Goal: Task Accomplishment & Management: Manage account settings

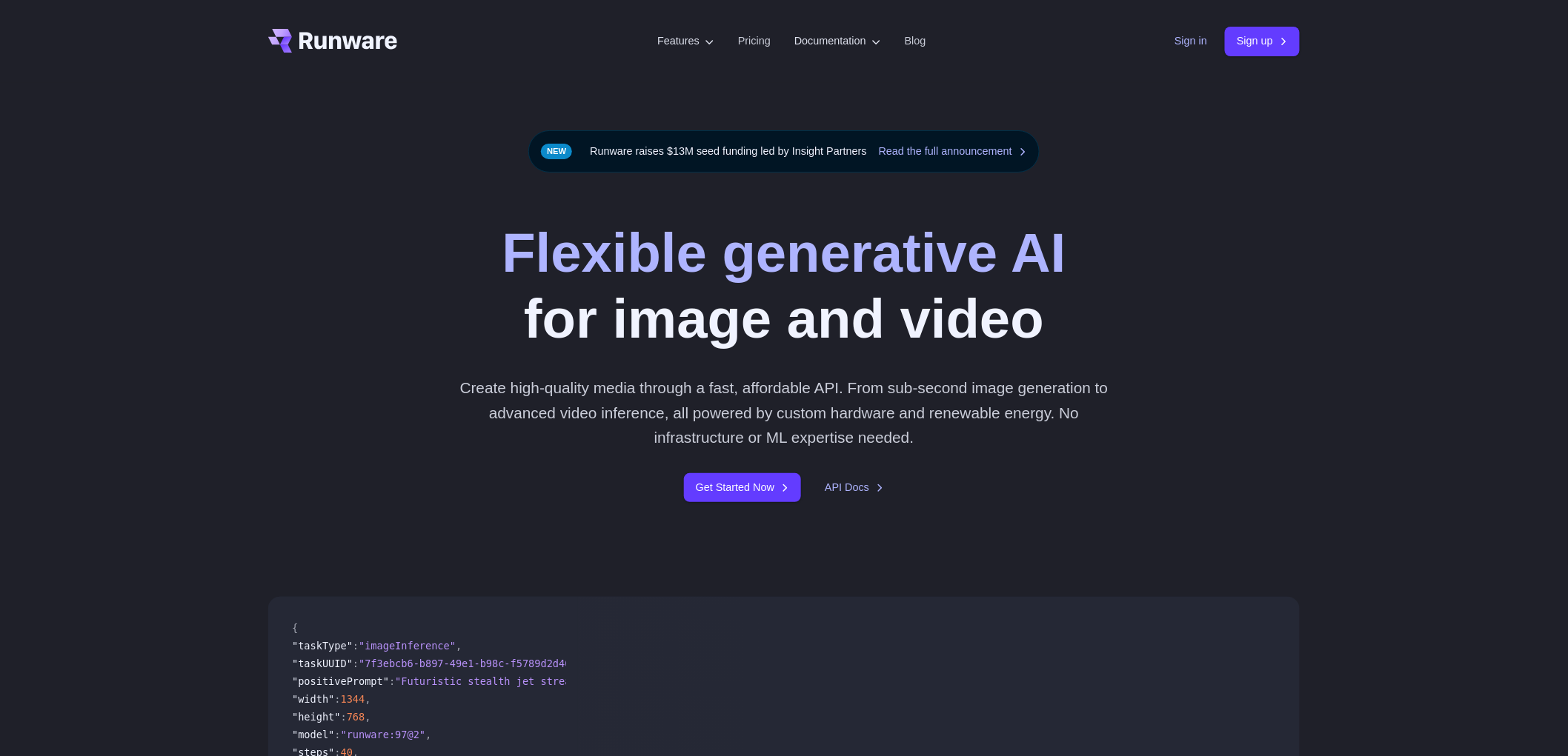
click at [1188, 37] on link "Sign in" at bounding box center [1190, 41] width 33 height 17
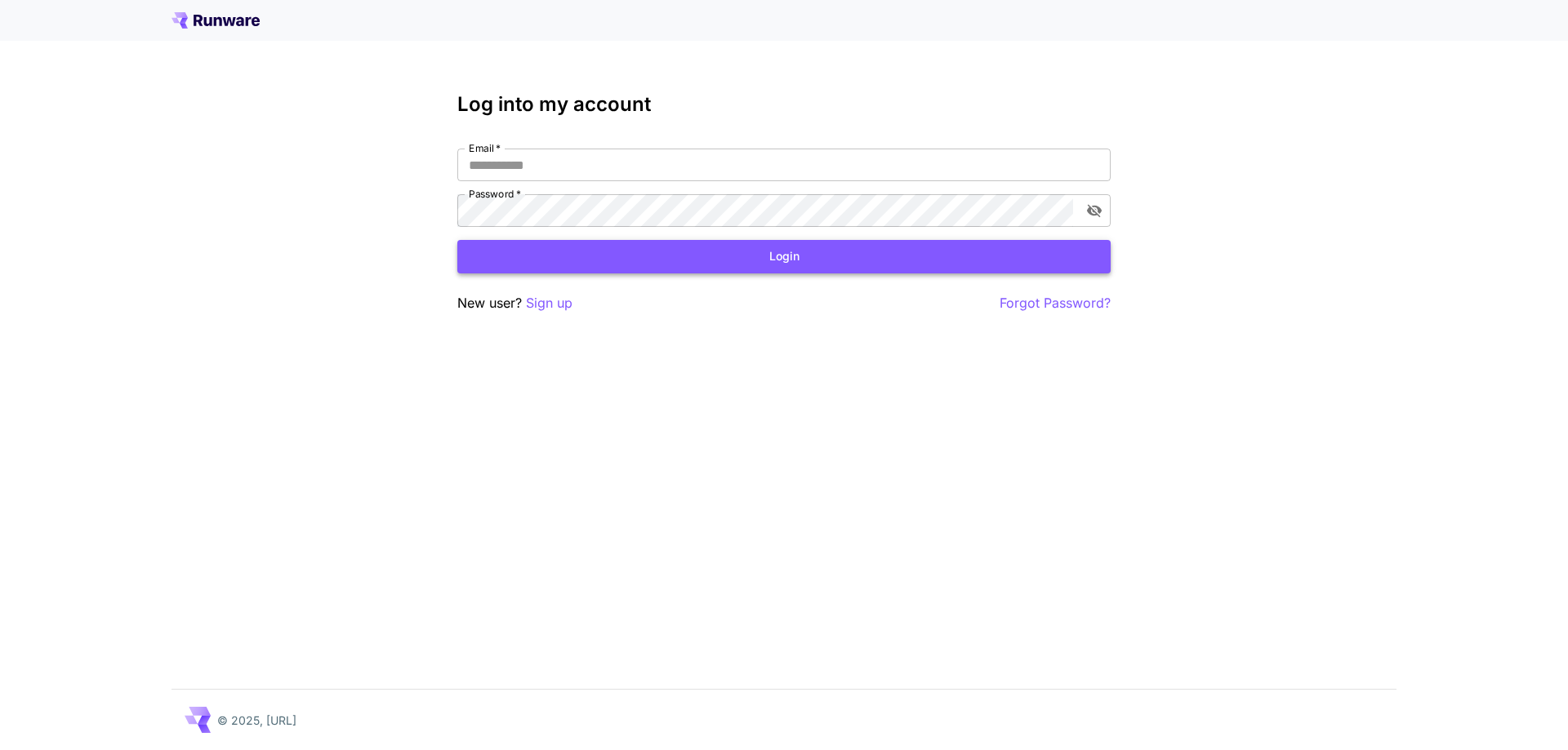
type input "**********"
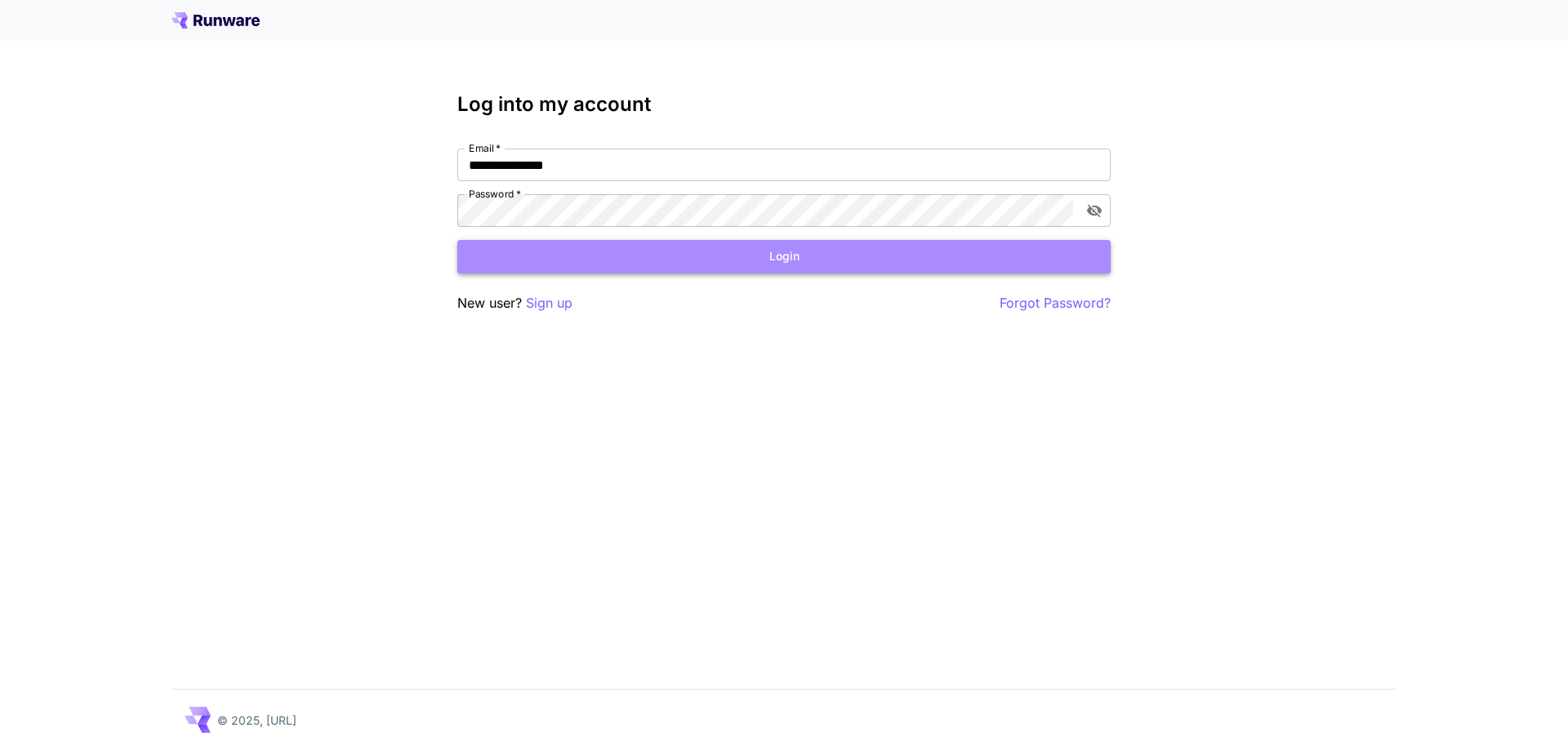
click at [706, 254] on button "Login" at bounding box center [783, 257] width 653 height 34
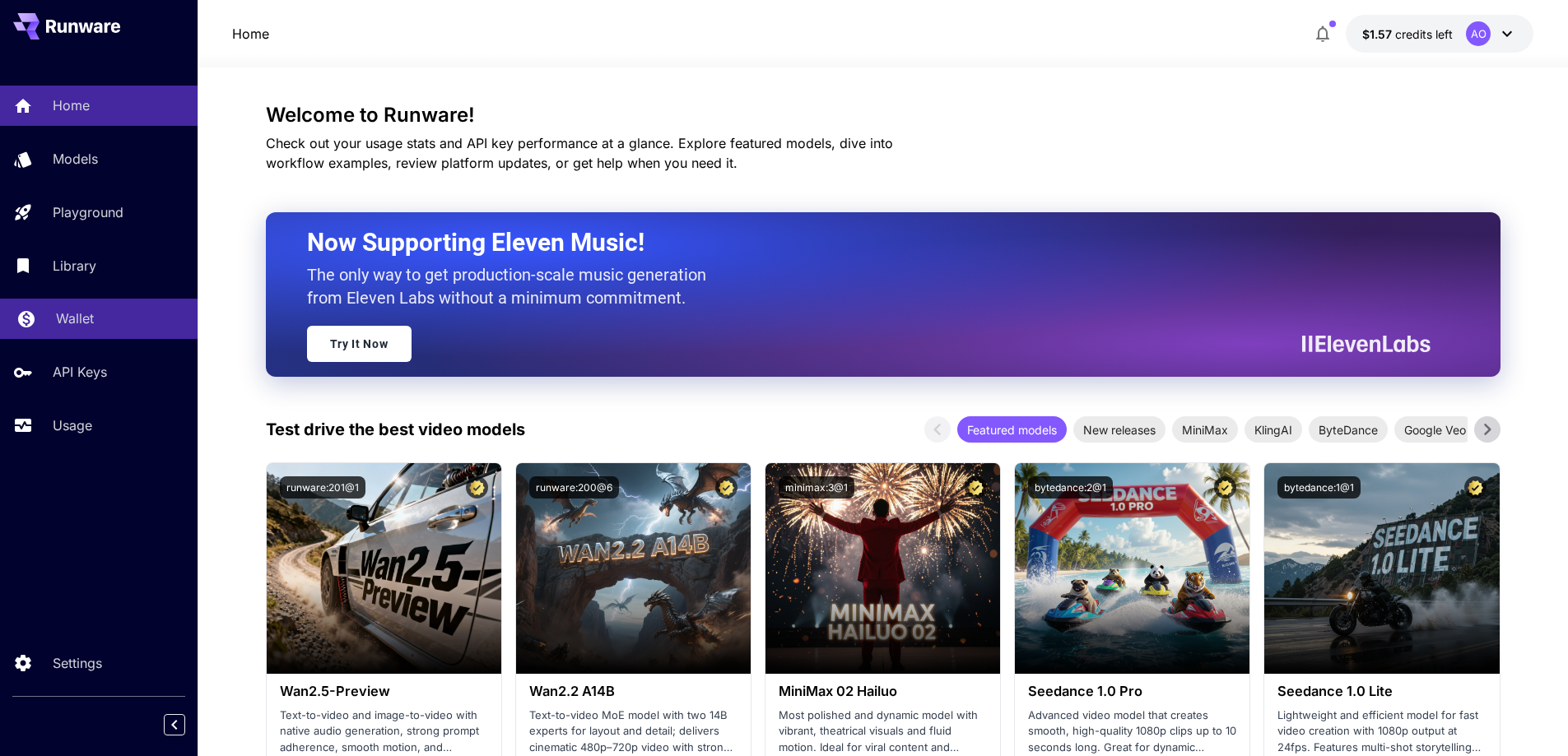
click at [73, 319] on p "Wallet" at bounding box center [75, 318] width 38 height 20
